Goal: Check status: Check status

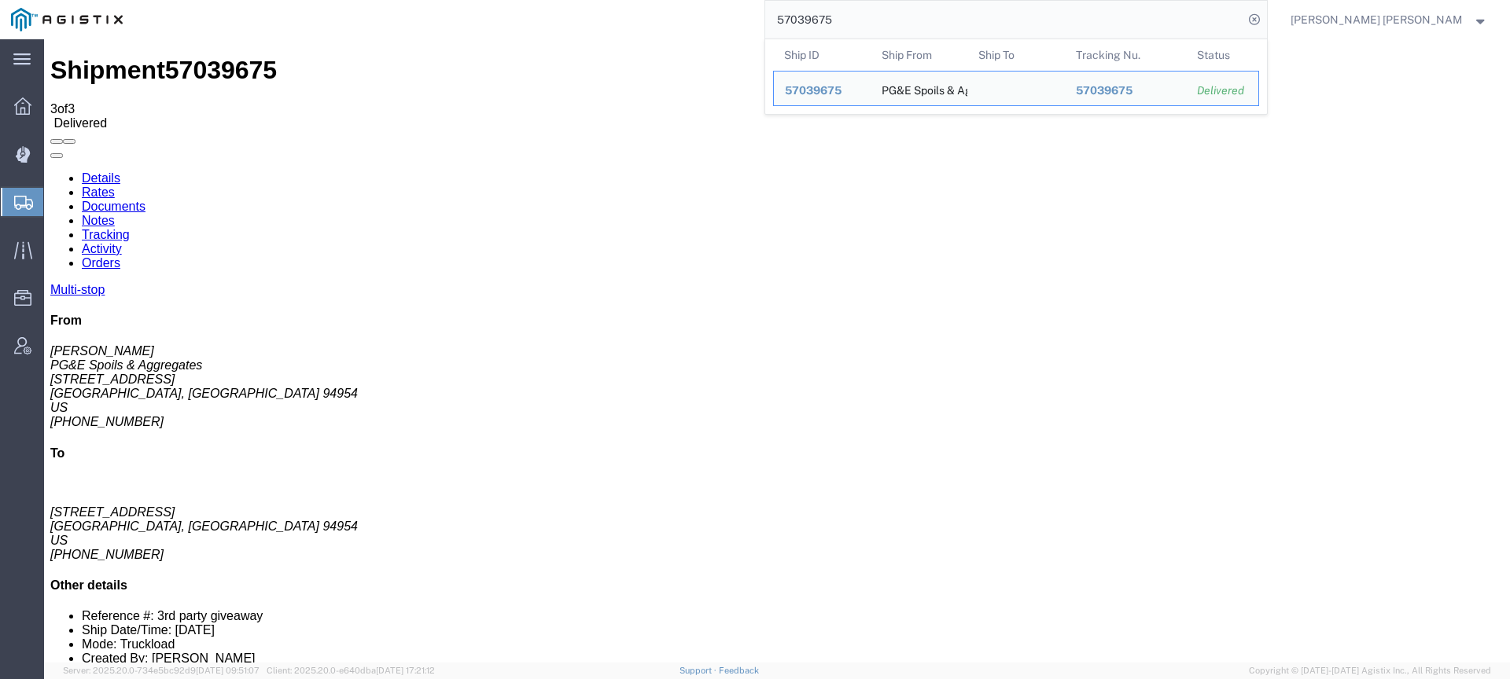
click at [786, 6] on div "57039675 Ship ID Ship From Ship To Tracking Nu. Status Ship ID 57039675 Ship Fr…" at bounding box center [701, 19] width 1134 height 39
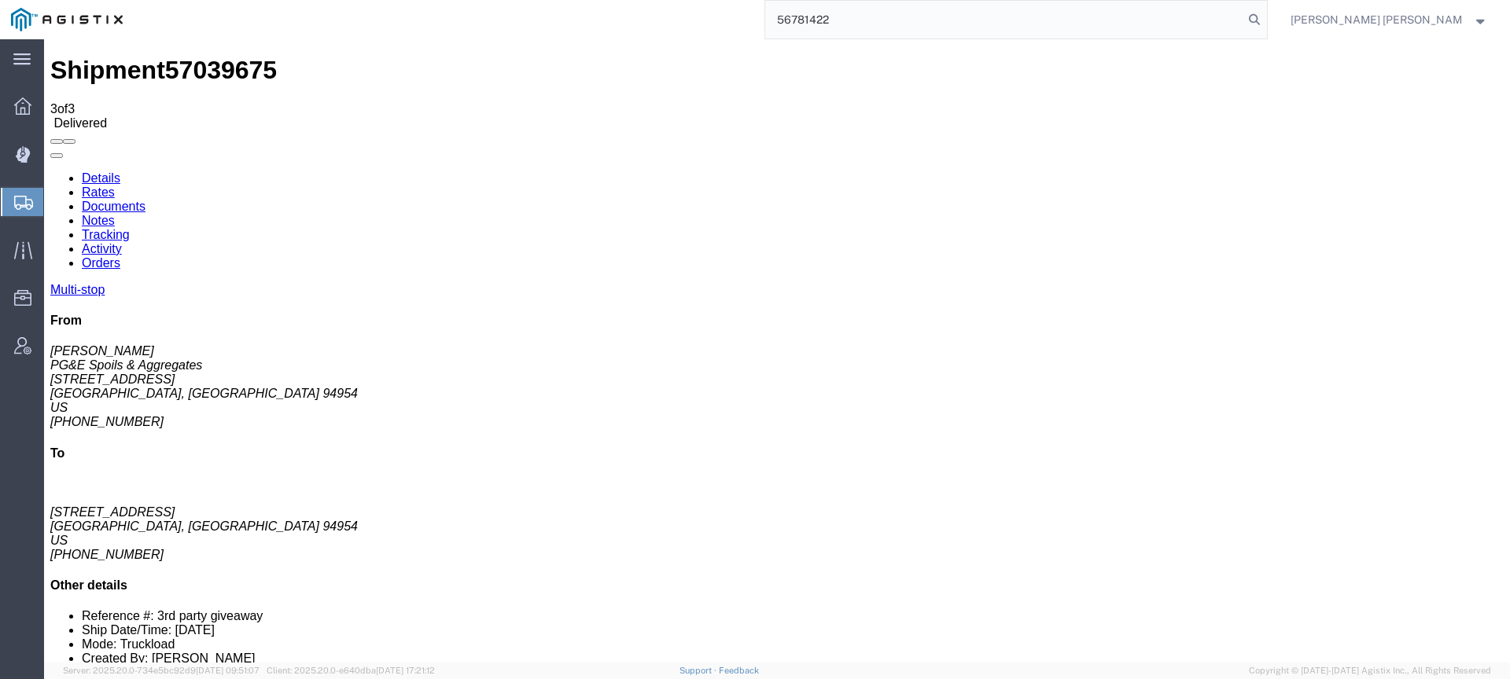
type input "56781422"
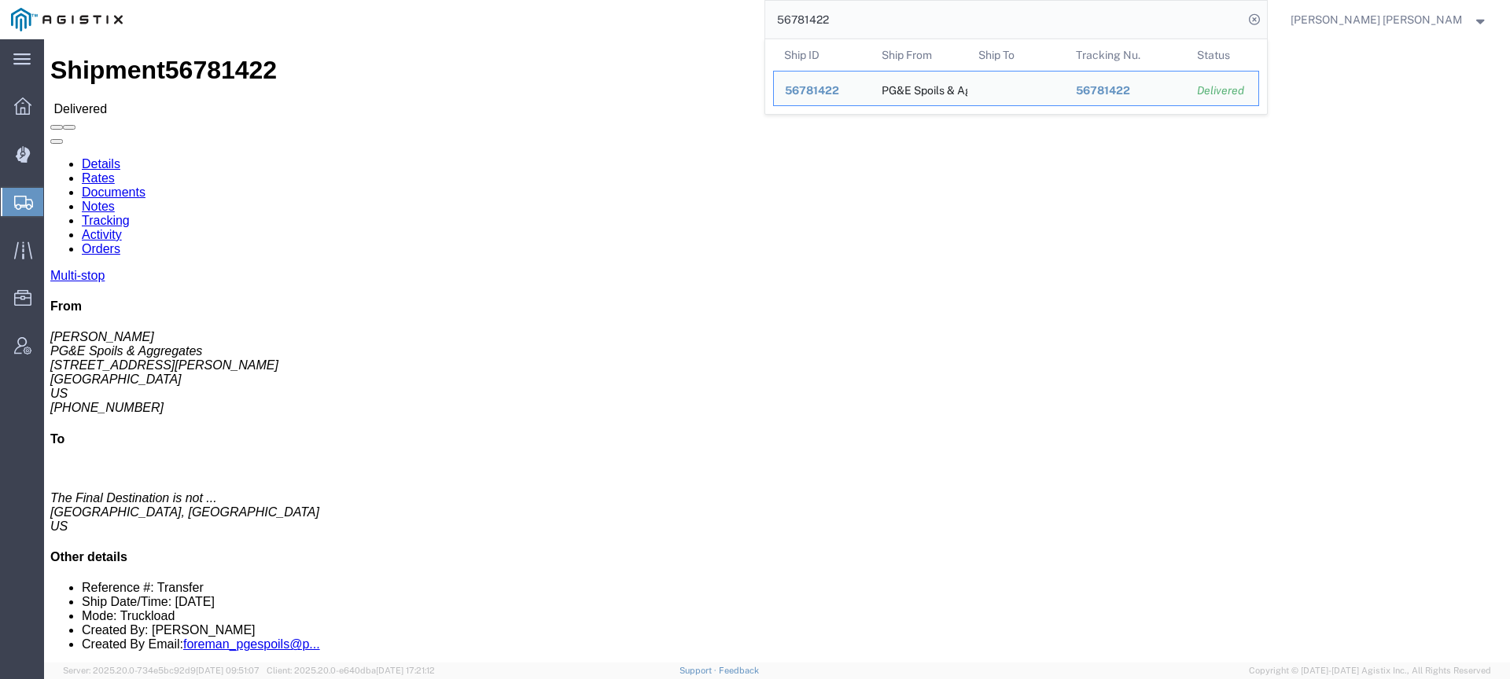
click at [717, 31] on div "56781422 Ship ID Ship From Ship To Tracking Nu. Status Ship ID 56781422 Ship Fr…" at bounding box center [701, 19] width 1134 height 39
